Goal: Task Accomplishment & Management: Manage account settings

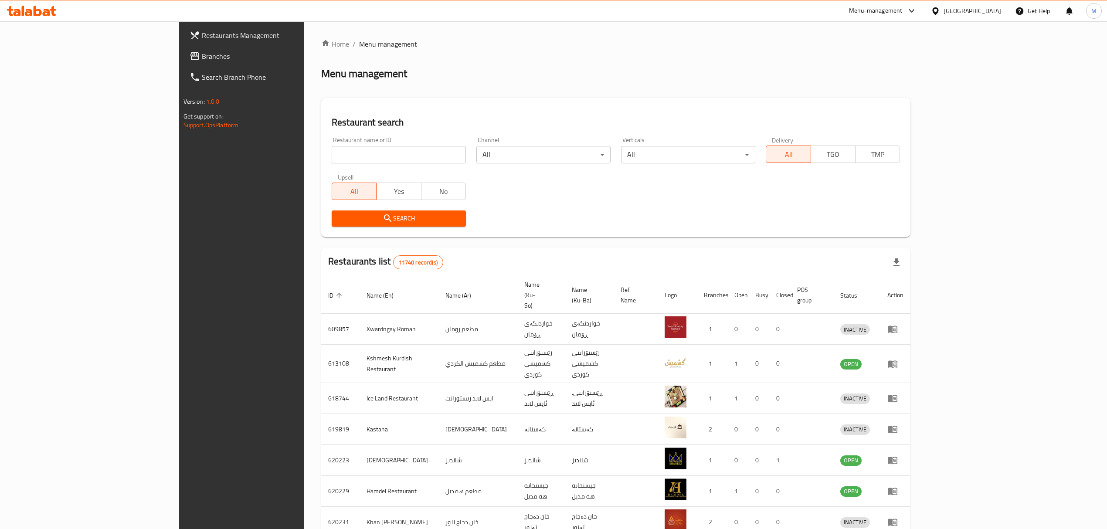
click at [332, 154] on input "search" at bounding box center [399, 154] width 134 height 17
type input "d"
type input "[DEMOGRAPHIC_DATA]"
click button "Search" at bounding box center [399, 218] width 134 height 16
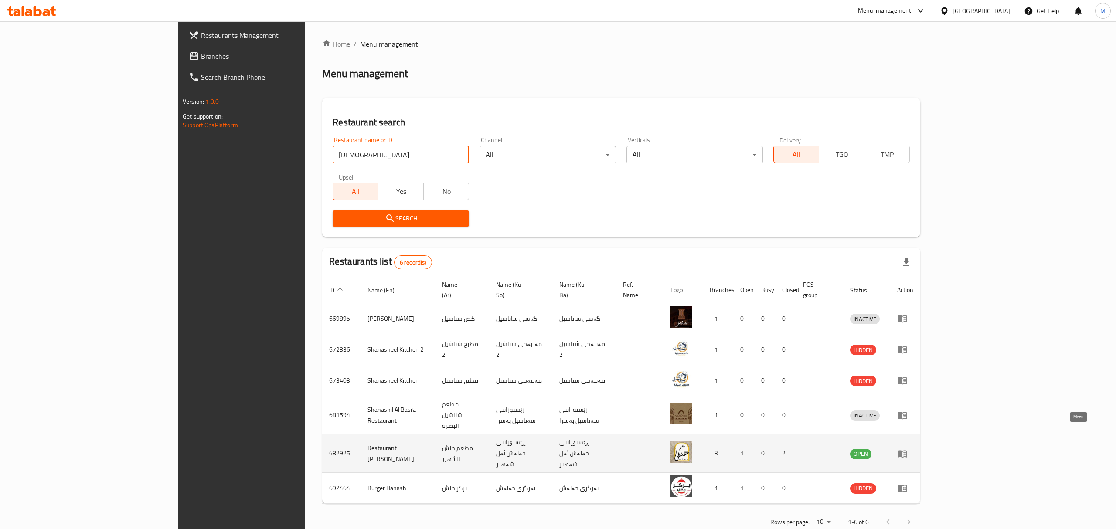
click at [906, 452] on icon "enhanced table" at bounding box center [903, 453] width 3 height 3
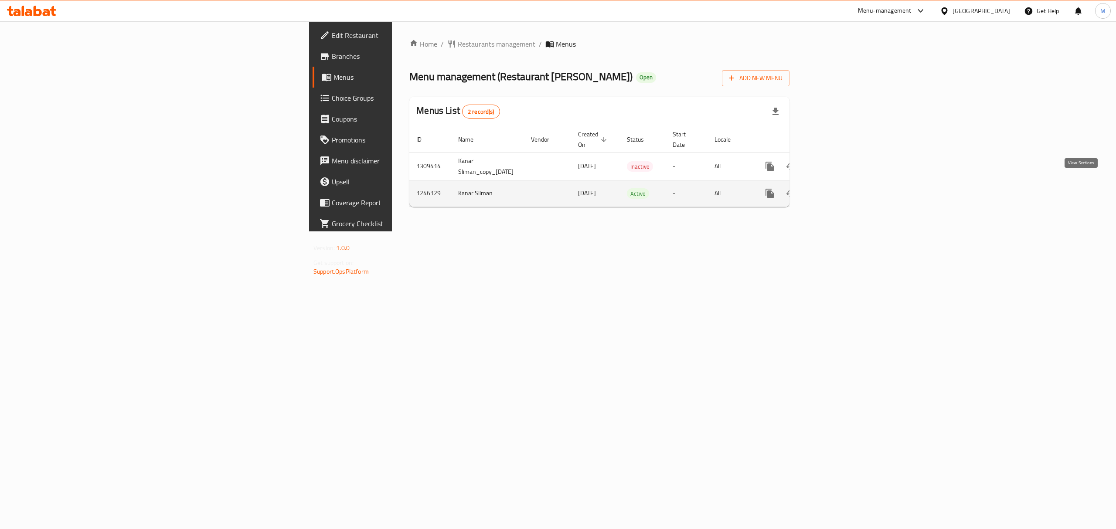
click at [843, 185] on link "enhanced table" at bounding box center [832, 193] width 21 height 21
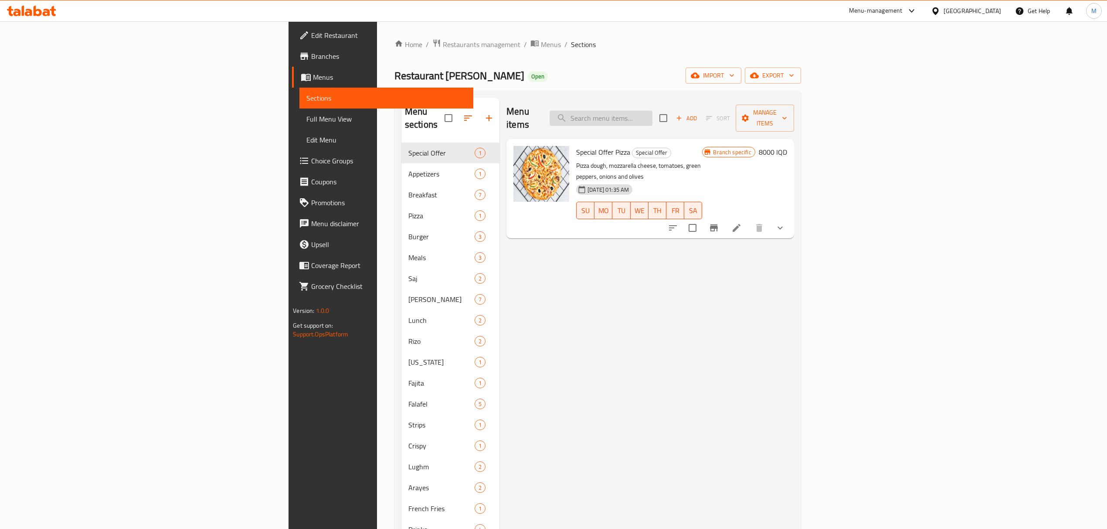
click at [652, 111] on input "search" at bounding box center [601, 118] width 103 height 15
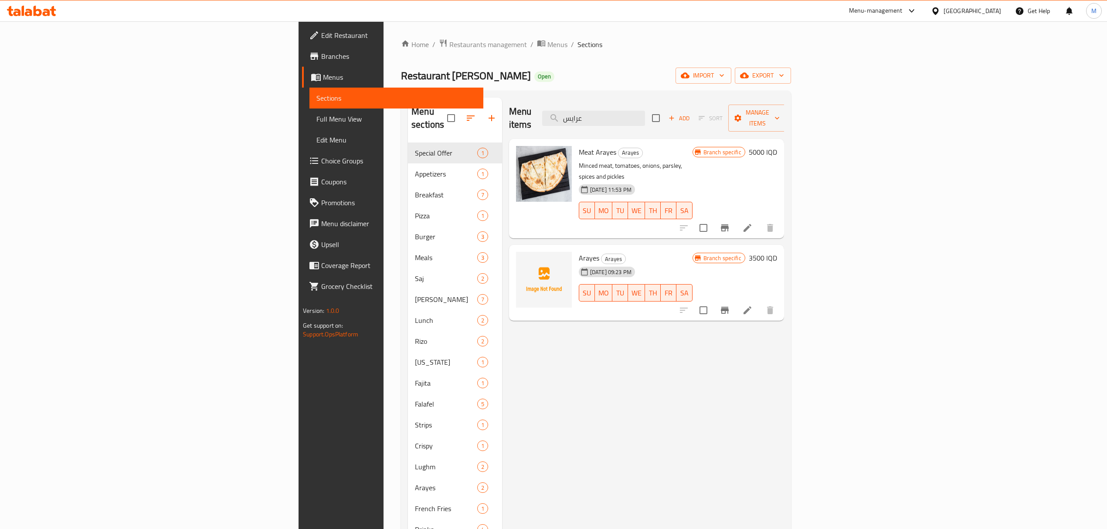
type input "عرايس"
click at [729, 224] on icon "Branch-specific-item" at bounding box center [725, 227] width 8 height 7
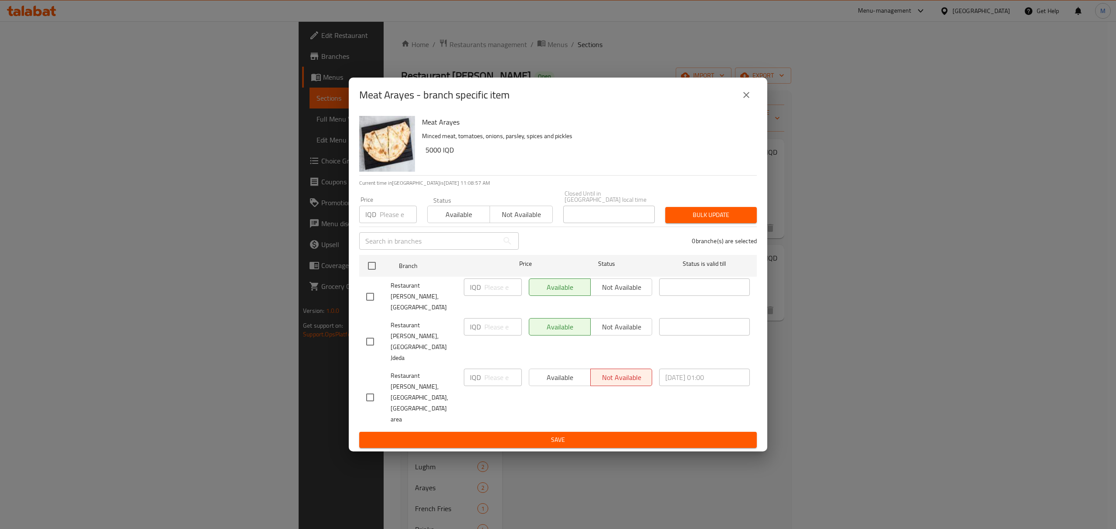
click at [870, 423] on div "Meat Arayes - branch specific item Meat Arayes Minced meat, tomatoes, onions, p…" at bounding box center [558, 264] width 1116 height 529
click at [753, 105] on button "close" at bounding box center [746, 95] width 21 height 21
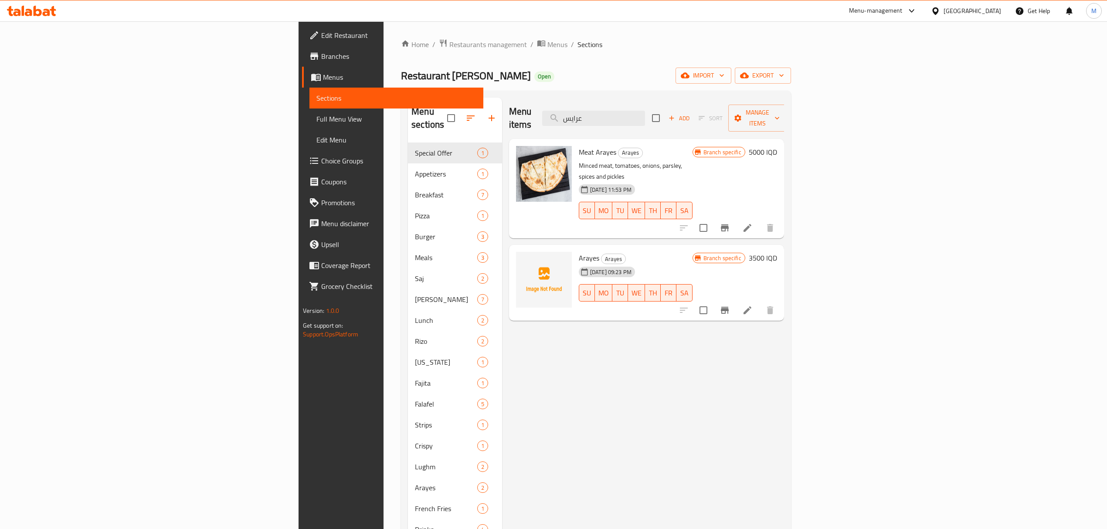
click at [760, 220] on li at bounding box center [747, 228] width 24 height 16
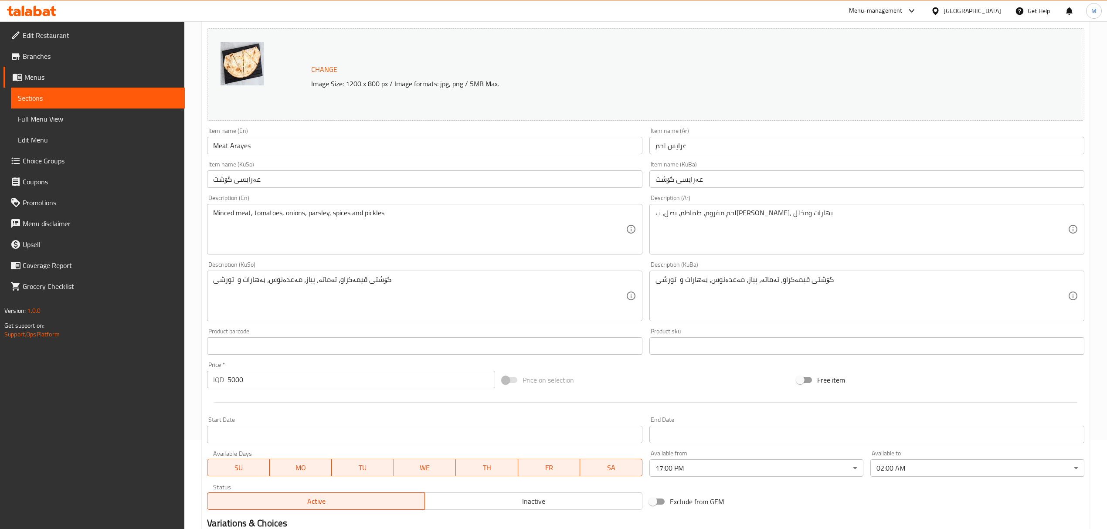
scroll to position [199, 0]
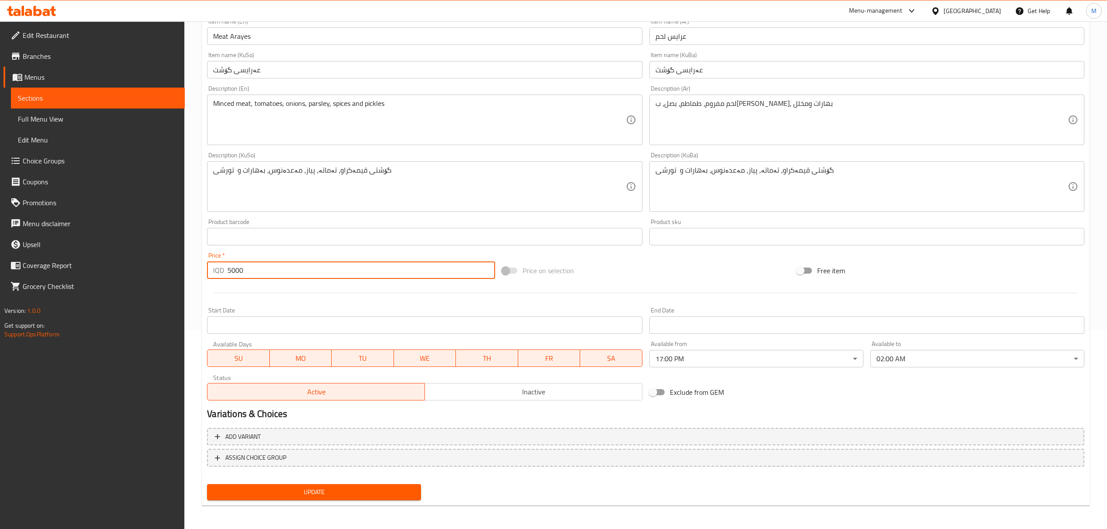
drag, startPoint x: 248, startPoint y: 271, endPoint x: 153, endPoint y: 260, distance: 95.7
click at [153, 260] on div "Edit Restaurant Branches Menus Sections Full Menu View Edit Menu Choice Groups …" at bounding box center [553, 176] width 1107 height 707
type input "3500"
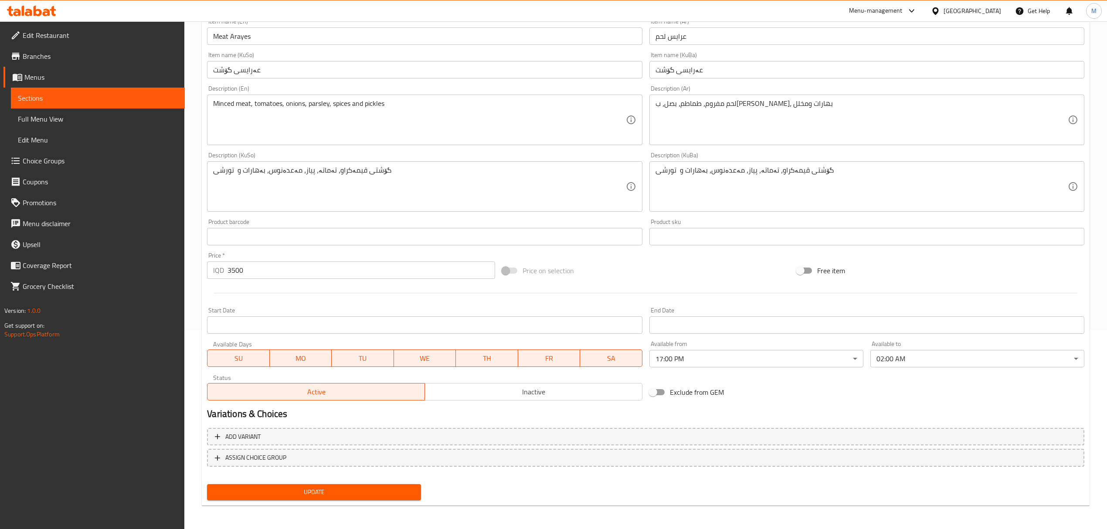
click at [400, 501] on div "Update" at bounding box center [314, 492] width 221 height 23
click at [397, 494] on span "Update" at bounding box center [314, 492] width 200 height 11
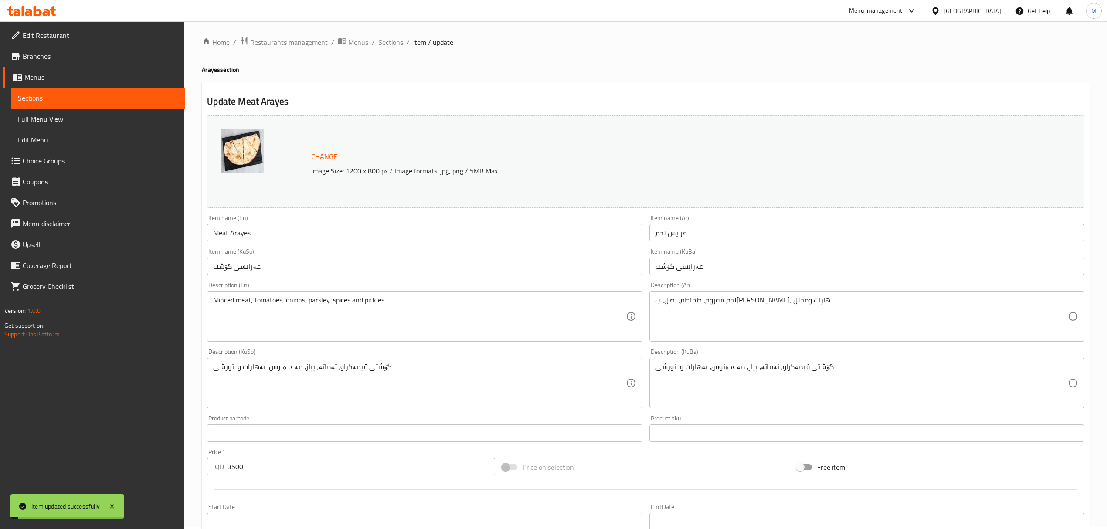
scroll to position [0, 0]
click at [386, 49] on span "Sections" at bounding box center [390, 44] width 25 height 10
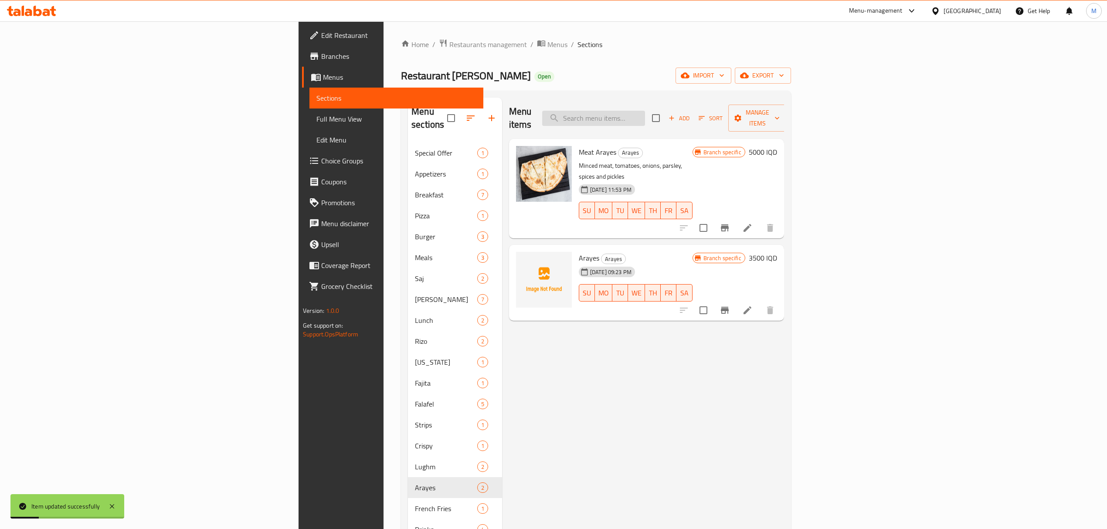
click at [645, 111] on input "search" at bounding box center [593, 118] width 103 height 15
type input "ايطا"
click at [729, 224] on icon "Branch-specific-item" at bounding box center [725, 227] width 8 height 7
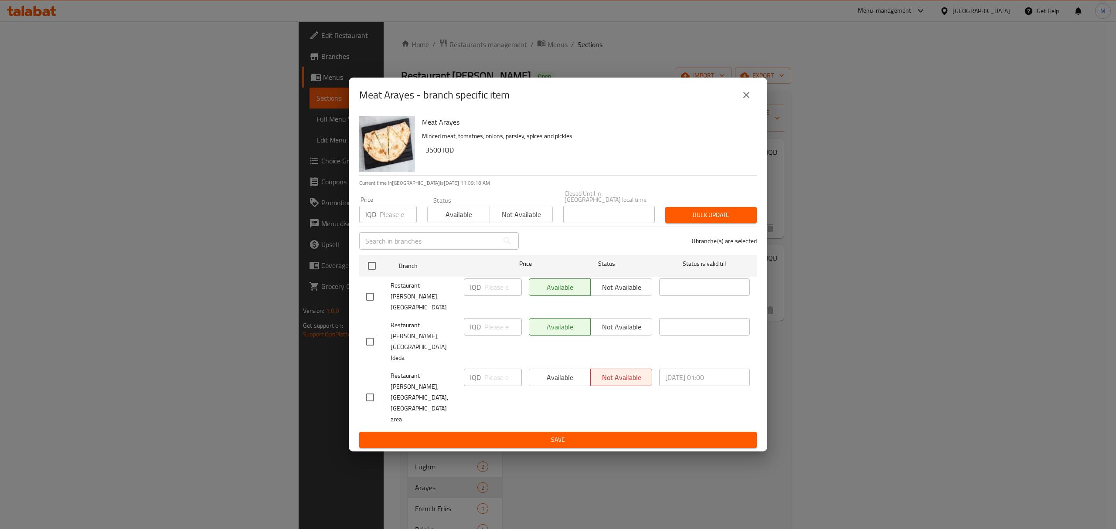
click at [719, 462] on div "Meat Arayes - branch specific item Meat Arayes Minced meat, tomatoes, onions, p…" at bounding box center [558, 264] width 1116 height 529
click at [750, 100] on icon "close" at bounding box center [746, 95] width 10 height 10
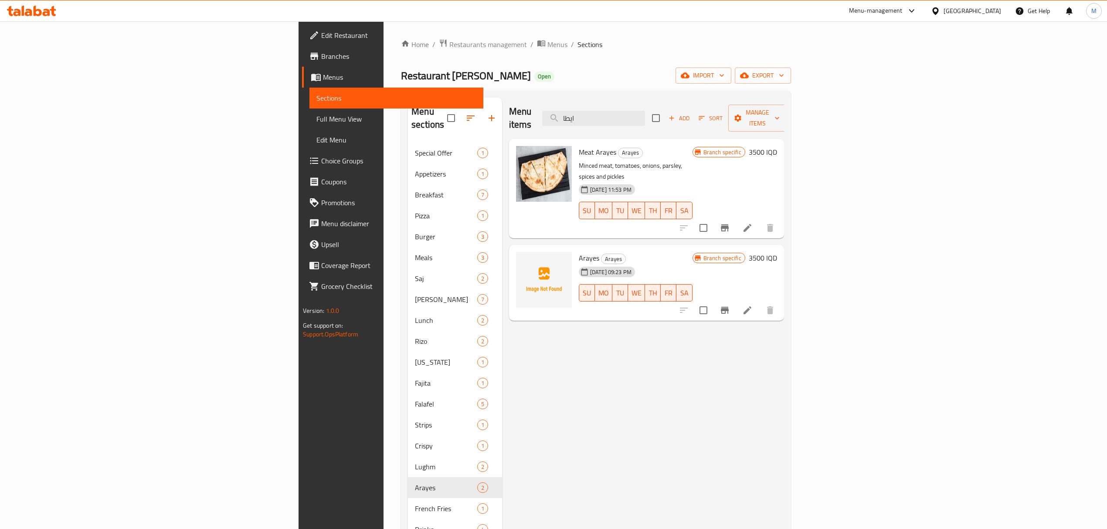
click at [780, 217] on div at bounding box center [726, 227] width 107 height 21
click at [760, 220] on li at bounding box center [747, 228] width 24 height 16
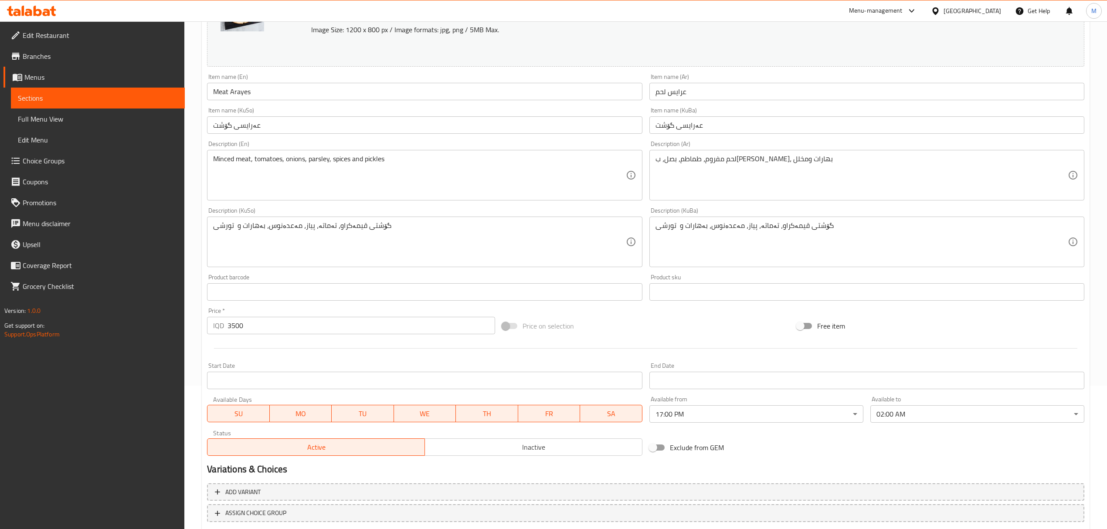
scroll to position [199, 0]
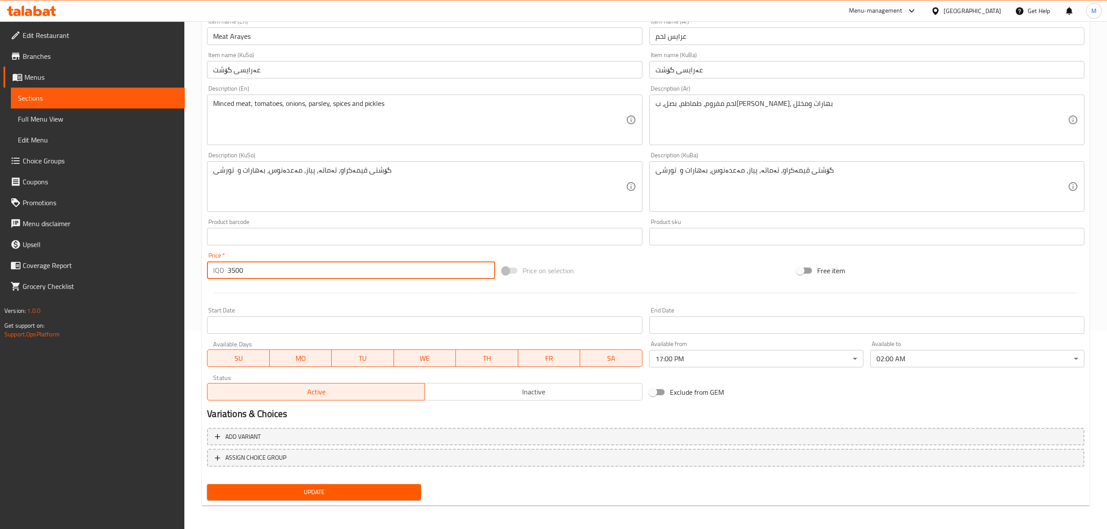
drag, startPoint x: 201, startPoint y: 282, endPoint x: 112, endPoint y: 293, distance: 89.6
click at [112, 293] on div "Edit Restaurant Branches Menus Sections Full Menu View Edit Menu Choice Groups …" at bounding box center [553, 176] width 1107 height 707
type input "4000"
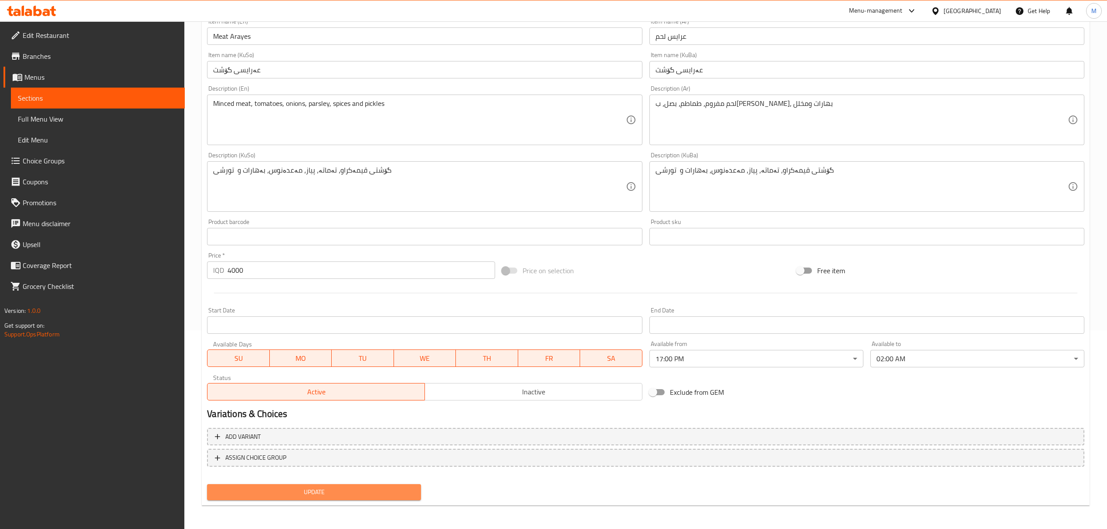
click at [362, 493] on span "Update" at bounding box center [314, 492] width 200 height 11
